Goal: Task Accomplishment & Management: Use online tool/utility

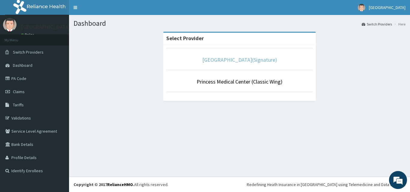
click at [252, 60] on link "[GEOGRAPHIC_DATA](Signature)" at bounding box center [239, 59] width 75 height 7
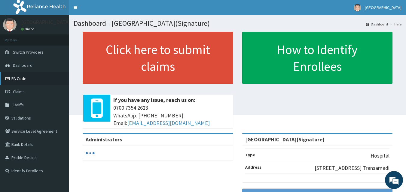
click at [33, 84] on link "PA Code" at bounding box center [34, 78] width 69 height 13
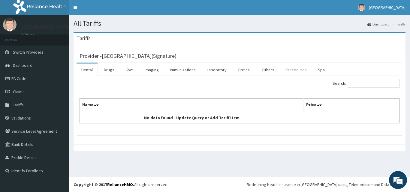
click at [289, 70] on link "Procedures" at bounding box center [296, 70] width 31 height 13
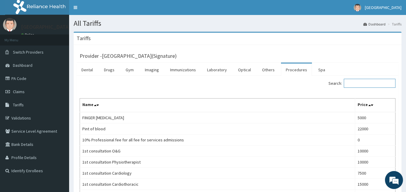
click at [353, 81] on input "Search:" at bounding box center [369, 83] width 52 height 9
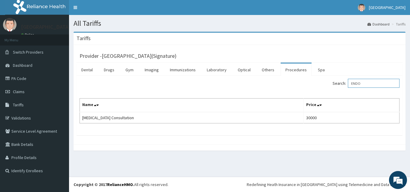
type input "ENDO"
click at [168, 159] on section "Tariffs Provider - Princess Medical Center(Signature) Dental Drugs Gym Imaging …" at bounding box center [239, 94] width 341 height 134
click at [108, 72] on link "Drugs" at bounding box center [109, 70] width 20 height 13
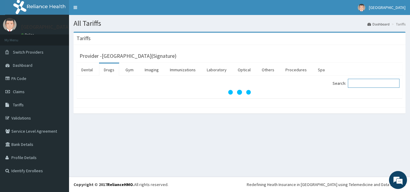
click at [369, 83] on input "Search:" at bounding box center [374, 83] width 52 height 9
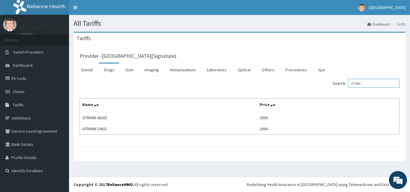
type input "OTRIV"
click at [19, 47] on link "Switch Providers" at bounding box center [34, 52] width 69 height 13
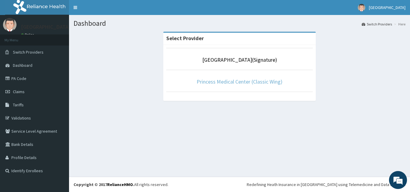
click at [250, 82] on link "Princess Medical Center (Classic Wing)" at bounding box center [240, 81] width 86 height 7
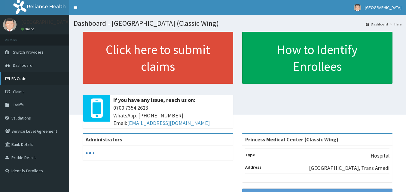
click at [30, 80] on link "PA Code" at bounding box center [34, 78] width 69 height 13
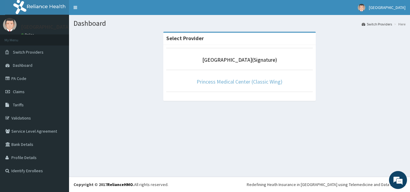
click at [260, 83] on link "Princess Medical Center (Classic Wing)" at bounding box center [240, 81] width 86 height 7
